Goal: Browse casually

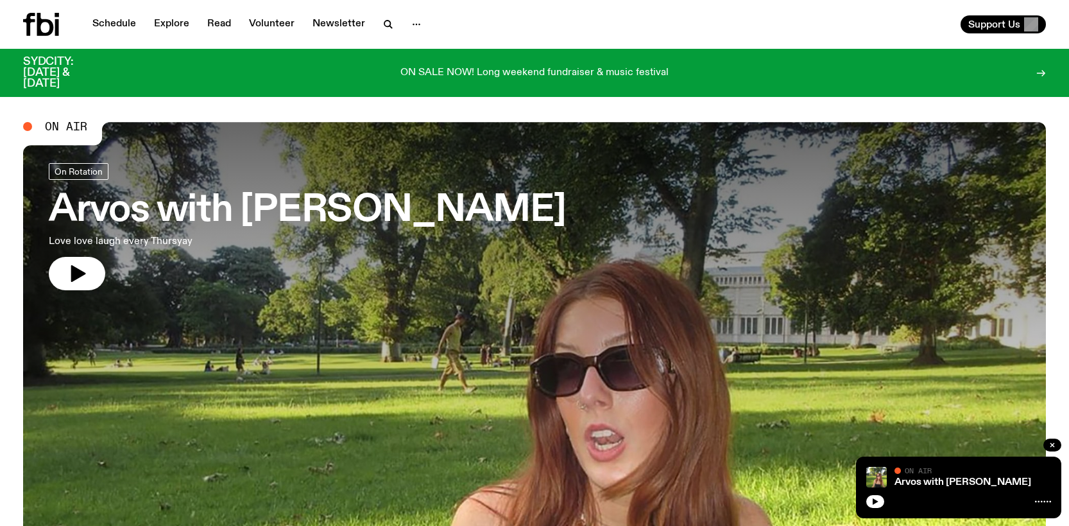
click at [82, 271] on icon "button" at bounding box center [77, 273] width 21 height 21
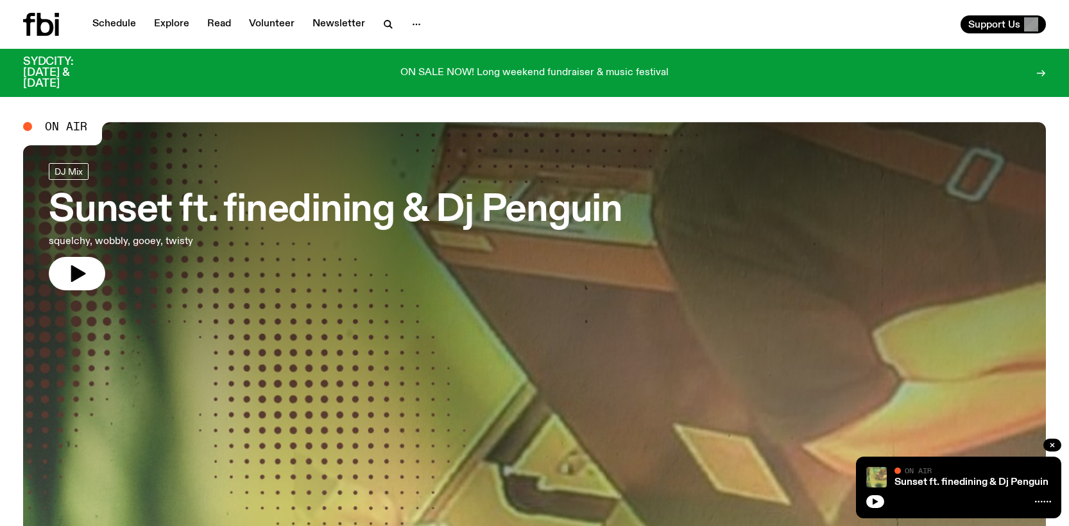
click at [77, 275] on icon "button" at bounding box center [78, 273] width 15 height 17
